Goal: Navigation & Orientation: Find specific page/section

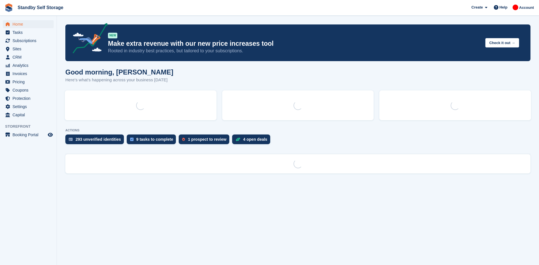
drag, startPoint x: 289, startPoint y: 138, endPoint x: 278, endPoint y: 131, distance: 12.5
click at [287, 138] on div "293 unverified identities 9 tasks to complete 1 prospect to review 4 open deals" at bounding box center [297, 140] width 465 height 13
click at [26, 40] on span "Subscriptions" at bounding box center [30, 41] width 34 height 8
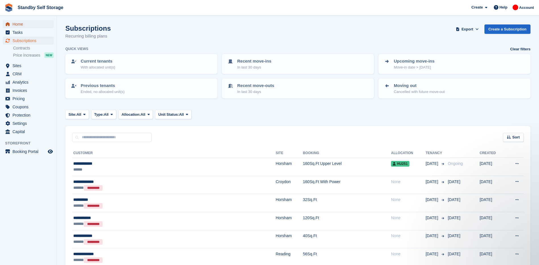
click at [30, 26] on span "Home" at bounding box center [30, 24] width 34 height 8
